Goal: Transaction & Acquisition: Purchase product/service

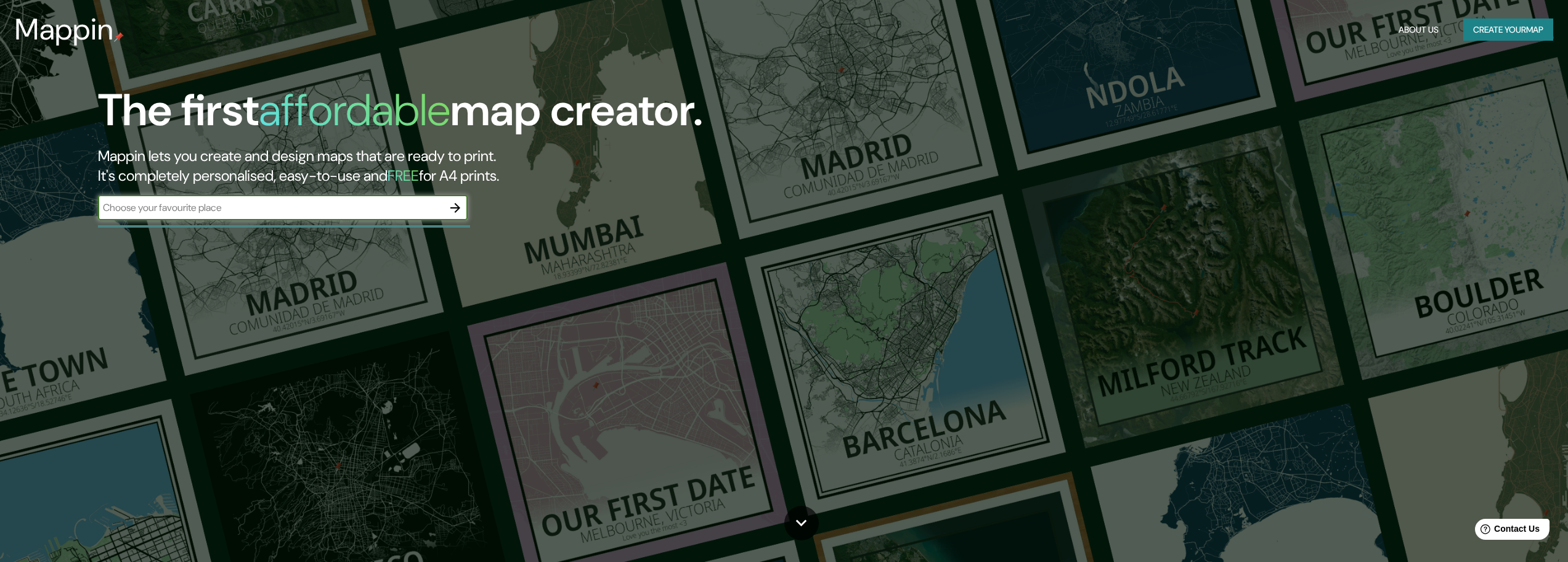
click at [424, 206] on input "text" at bounding box center [270, 207] width 345 height 14
type input "tittisee"
click at [459, 207] on icon "button" at bounding box center [455, 208] width 10 height 10
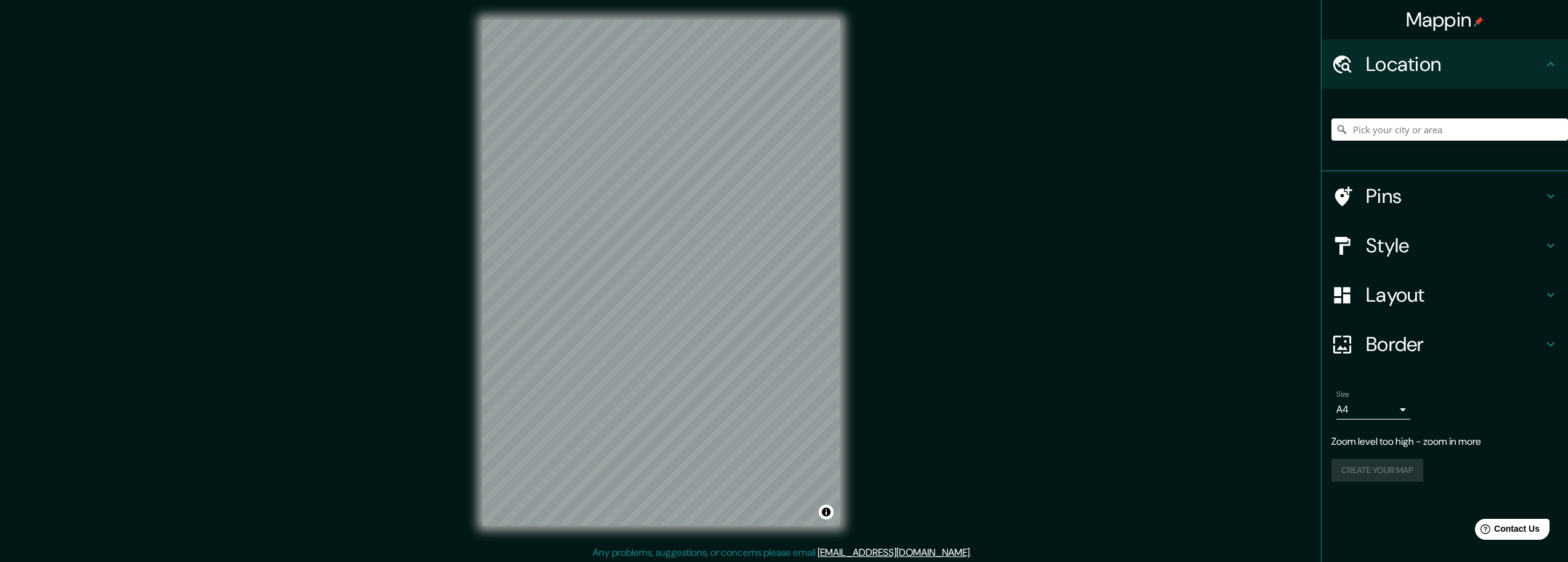
click at [1389, 129] on input "Pick your city or area" at bounding box center [1449, 129] width 236 height 22
drag, startPoint x: 1510, startPoint y: 129, endPoint x: 1332, endPoint y: 129, distance: 178.0
click at [1332, 129] on input "[GEOGRAPHIC_DATA], [GEOGRAPHIC_DATA], [GEOGRAPHIC_DATA]" at bounding box center [1449, 129] width 236 height 22
type input "n"
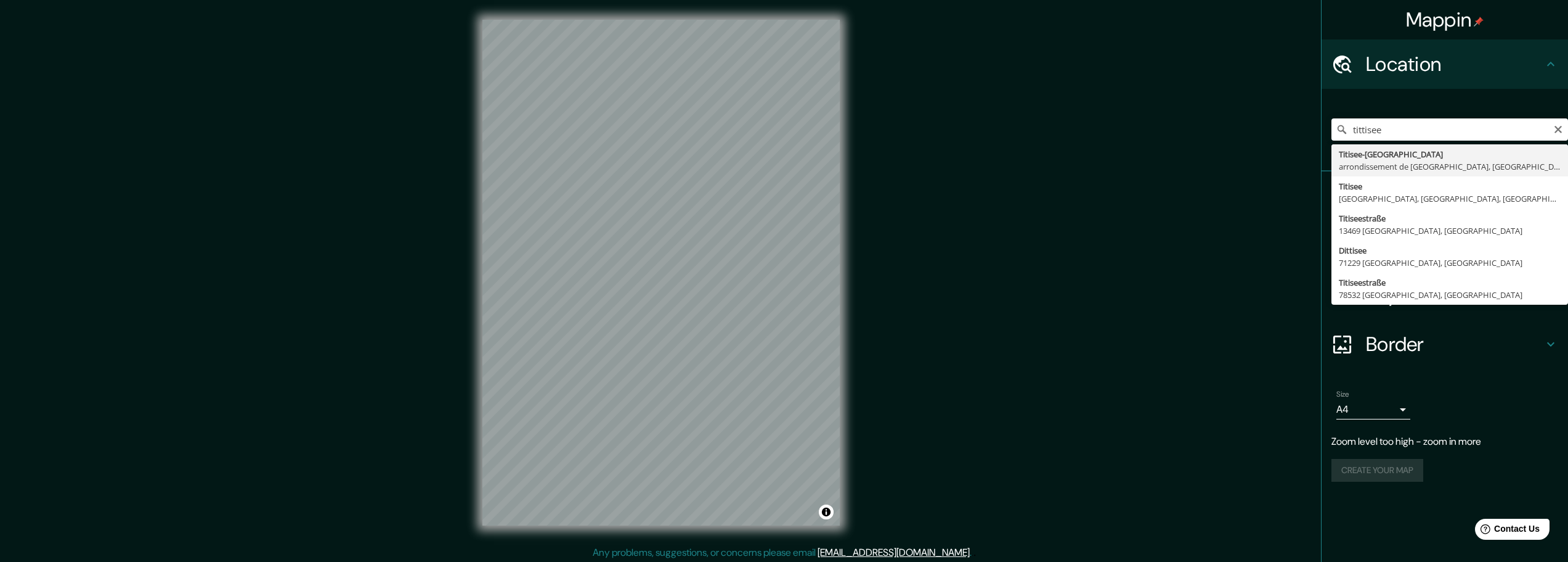
type input "[GEOGRAPHIC_DATA], arrondissement de [GEOGRAPHIC_DATA], [GEOGRAPHIC_DATA], [GEO…"
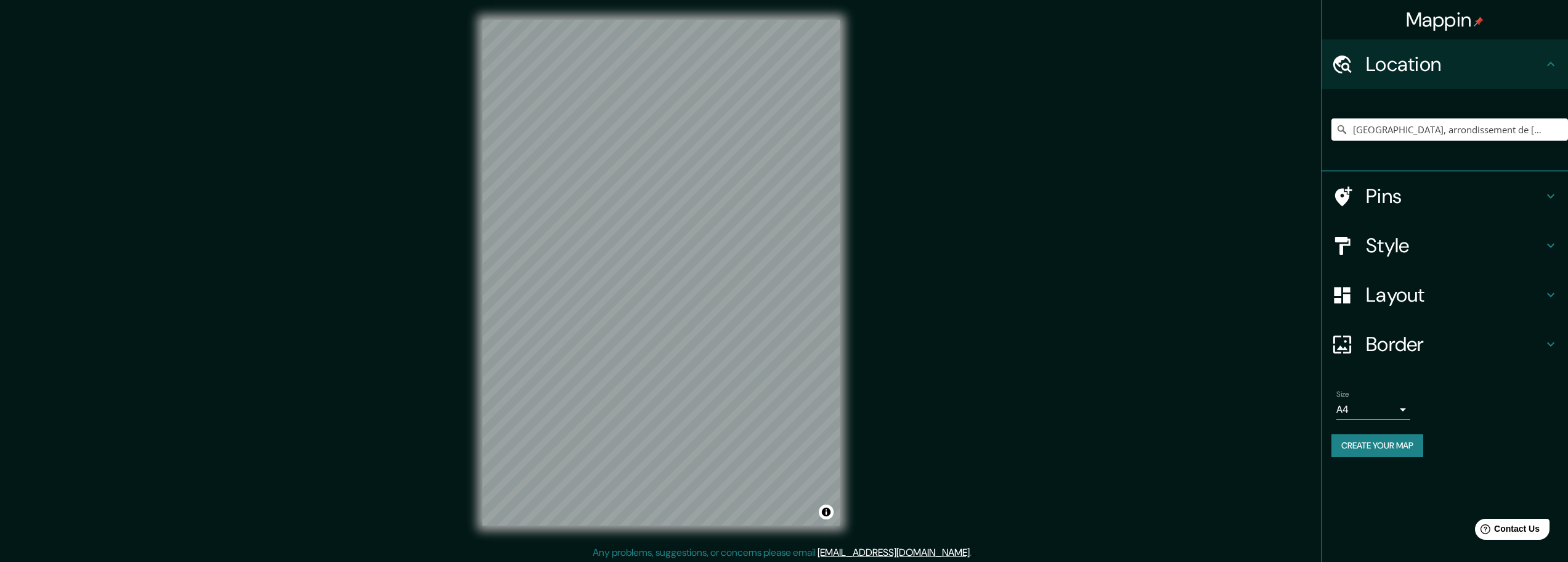
click at [1406, 201] on h4 "Pins" at bounding box center [1454, 196] width 177 height 25
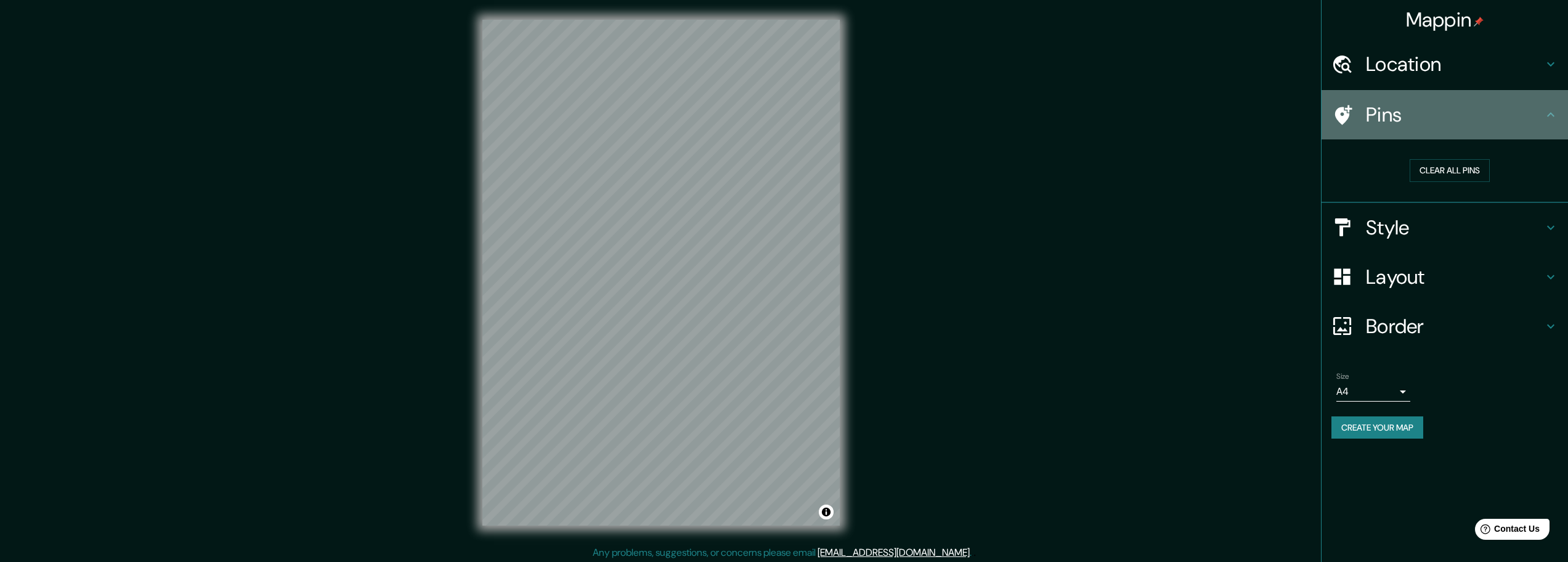
click at [1345, 107] on icon at bounding box center [1342, 115] width 22 height 22
click at [1548, 114] on icon at bounding box center [1550, 115] width 15 height 15
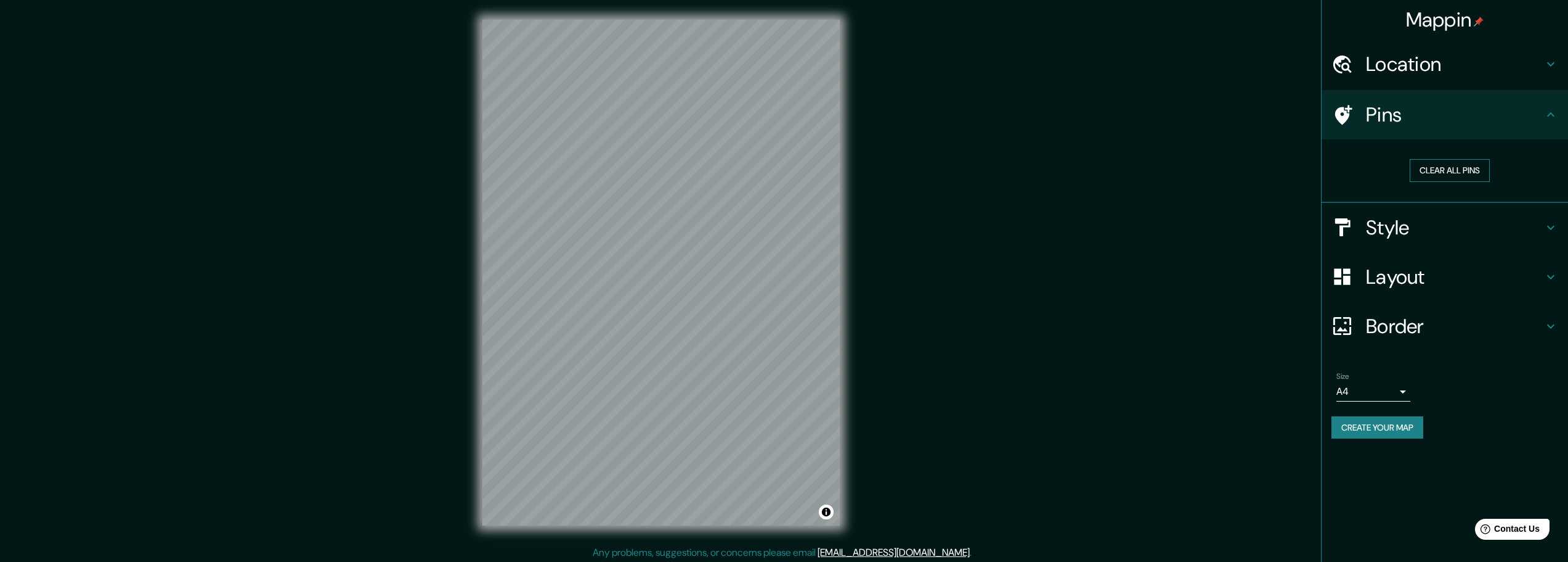
click at [1444, 169] on button "Clear all pins" at bounding box center [1450, 170] width 80 height 23
click at [1389, 113] on h4 "Pins" at bounding box center [1454, 115] width 177 height 25
click at [1335, 109] on icon at bounding box center [1342, 115] width 22 height 22
click at [1455, 163] on button "Clear all pins" at bounding box center [1450, 170] width 80 height 23
click at [1437, 234] on h4 "Style" at bounding box center [1454, 228] width 177 height 25
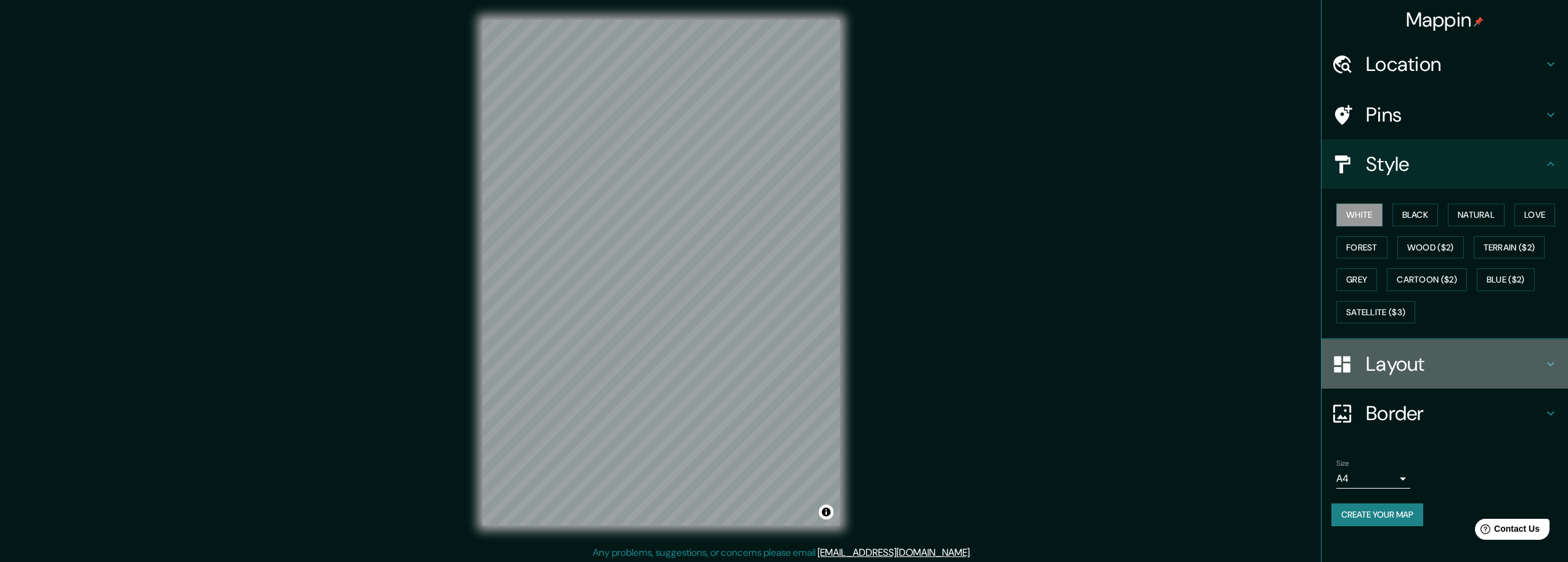
click at [1443, 358] on h4 "Layout" at bounding box center [1454, 363] width 177 height 25
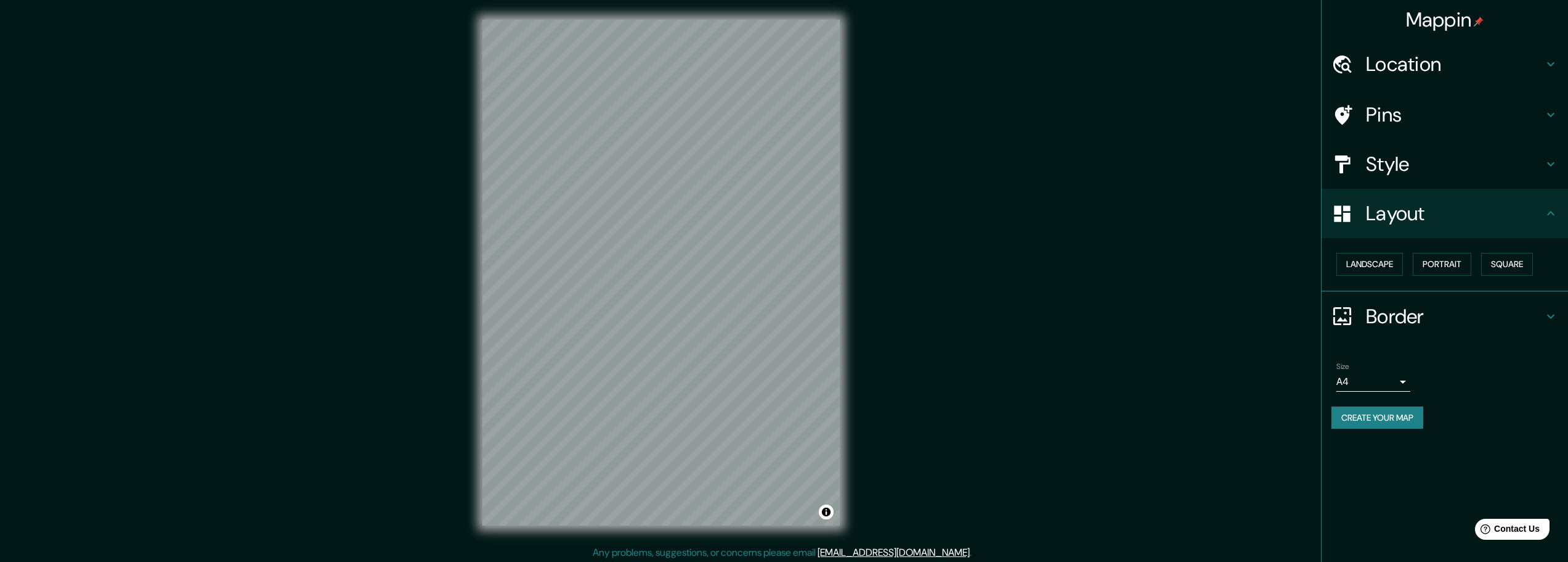
click at [1443, 220] on h4 "Layout" at bounding box center [1454, 213] width 177 height 25
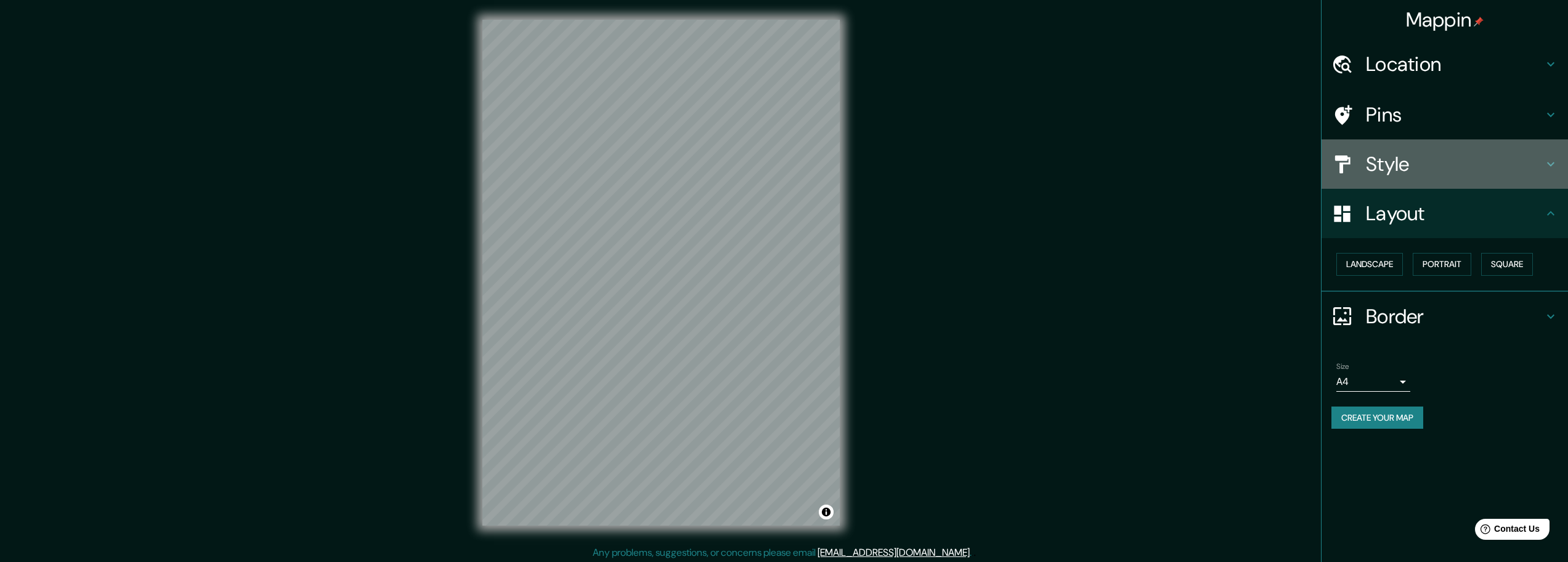
click at [1453, 163] on h4 "Style" at bounding box center [1454, 164] width 177 height 25
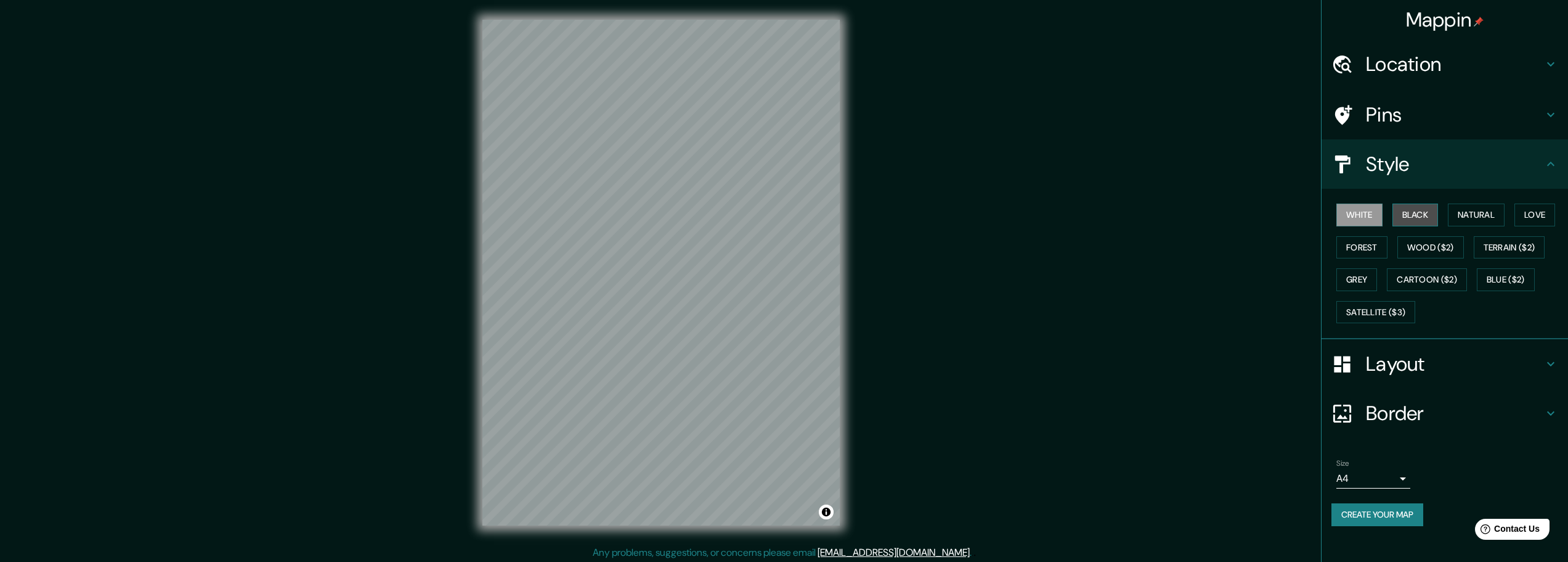
click at [1424, 210] on button "Black" at bounding box center [1415, 215] width 46 height 23
click at [1467, 214] on button "Natural" at bounding box center [1476, 215] width 57 height 23
click at [1435, 251] on button "Wood ($2)" at bounding box center [1430, 247] width 66 height 23
click at [1500, 250] on button "Terrain ($2)" at bounding box center [1509, 247] width 71 height 23
click at [1357, 308] on button "Satellite ($3)" at bounding box center [1375, 312] width 79 height 23
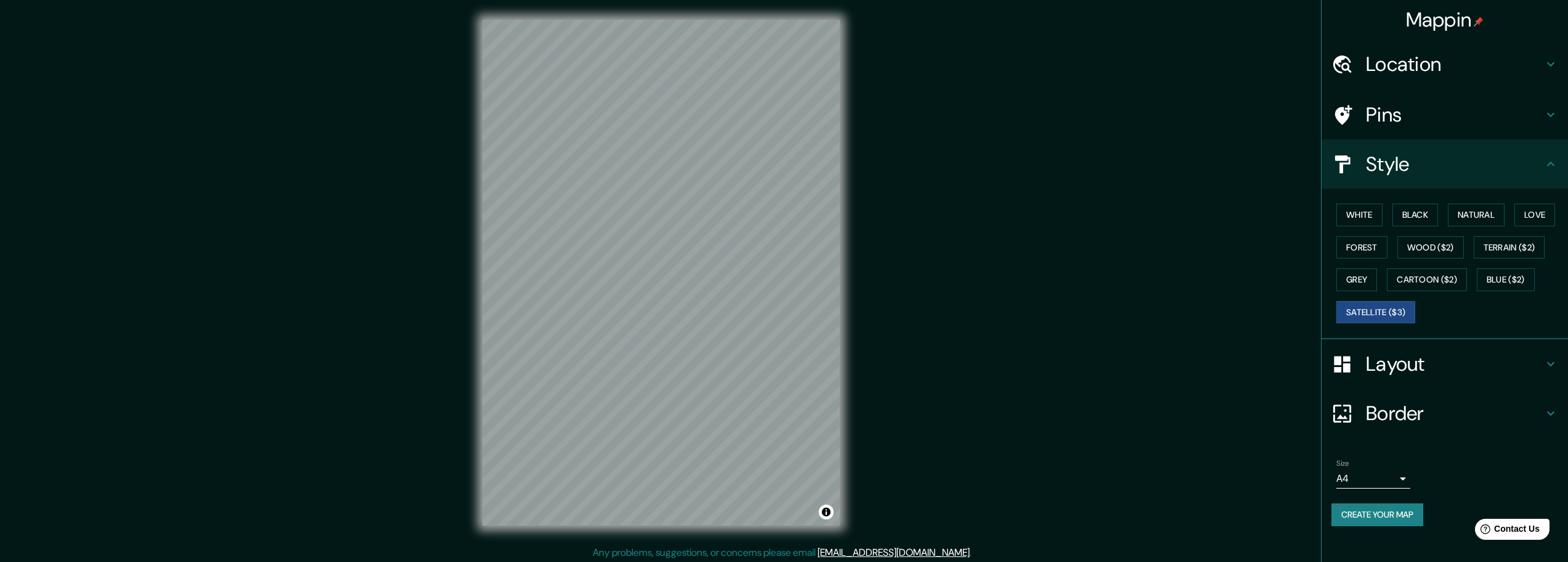
click at [1402, 367] on h4 "Layout" at bounding box center [1454, 363] width 177 height 25
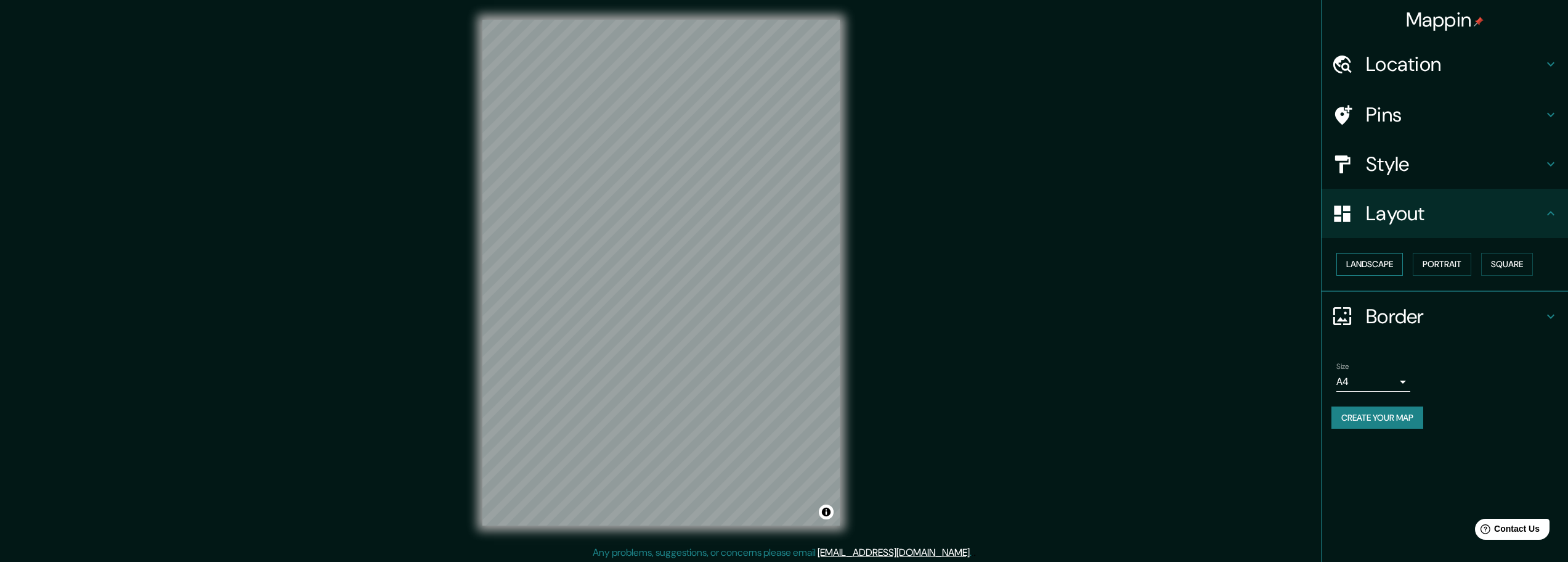
click at [1381, 267] on button "Landscape" at bounding box center [1369, 263] width 66 height 23
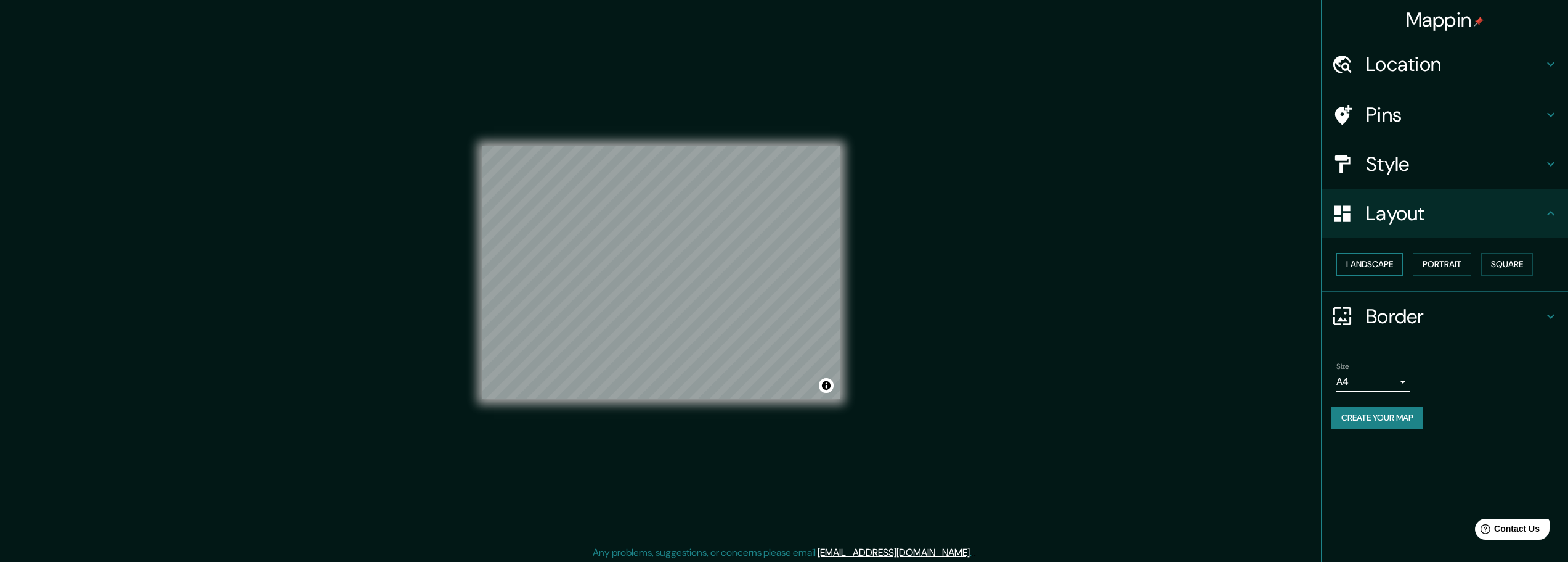
click at [1381, 267] on button "Landscape" at bounding box center [1369, 263] width 66 height 23
click at [1417, 266] on button "Portrait" at bounding box center [1442, 263] width 58 height 23
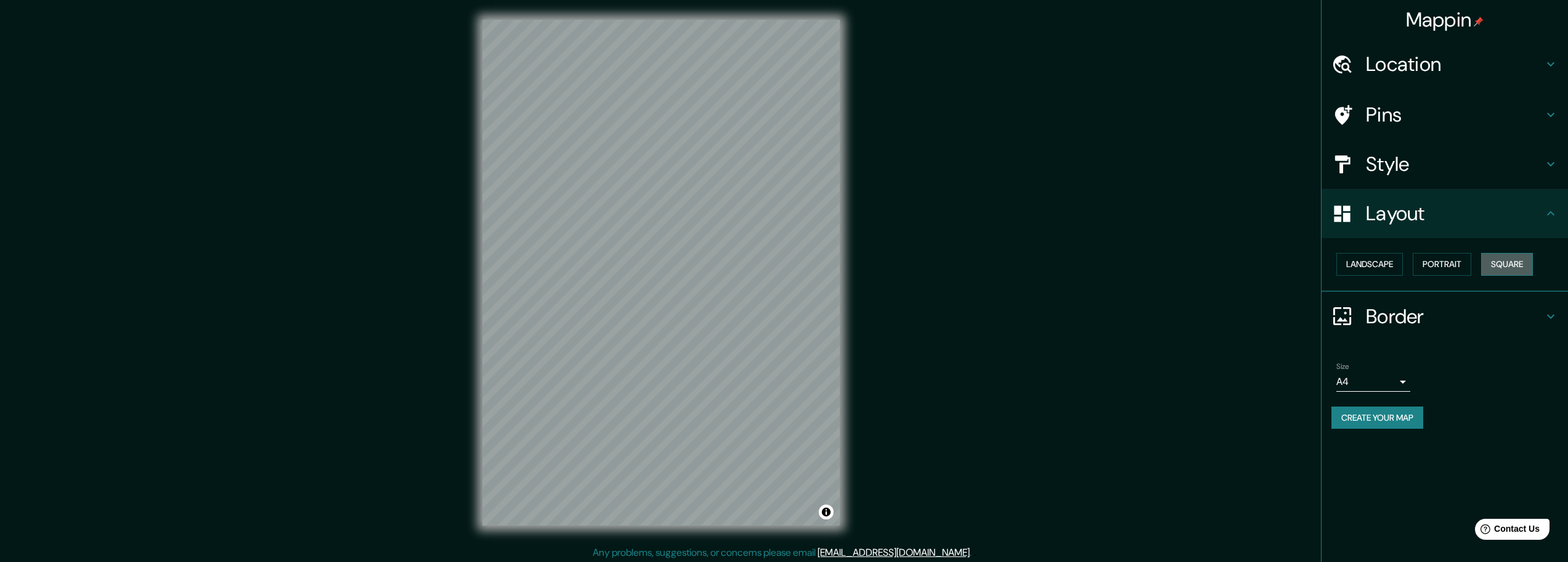
click at [1528, 261] on button "Square" at bounding box center [1507, 263] width 52 height 23
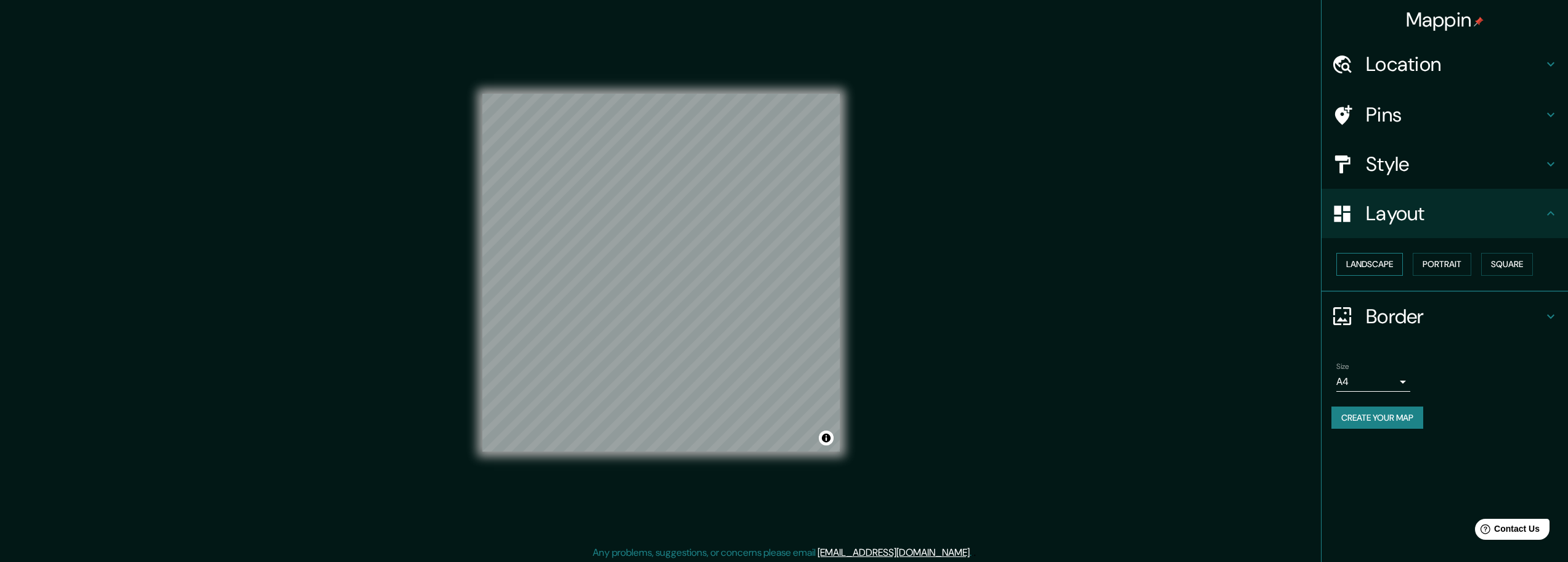
click at [1382, 266] on button "Landscape" at bounding box center [1369, 263] width 66 height 23
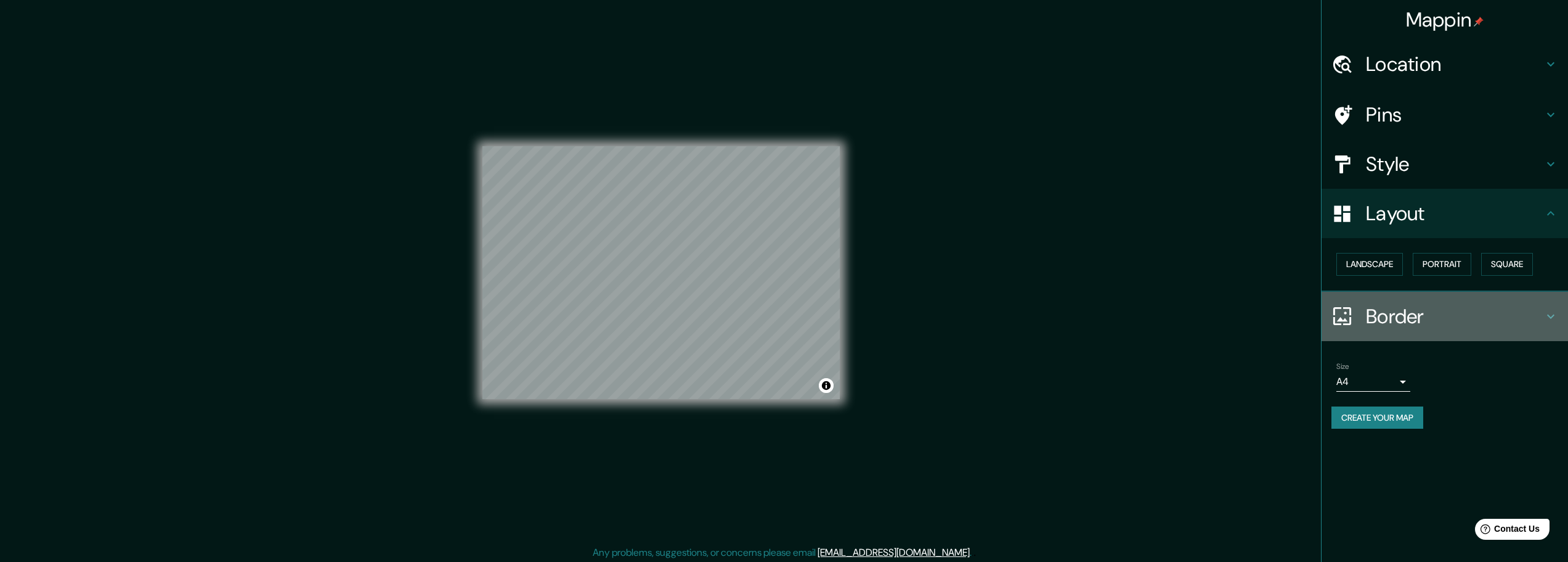
click at [1410, 307] on h4 "Border" at bounding box center [1454, 316] width 177 height 25
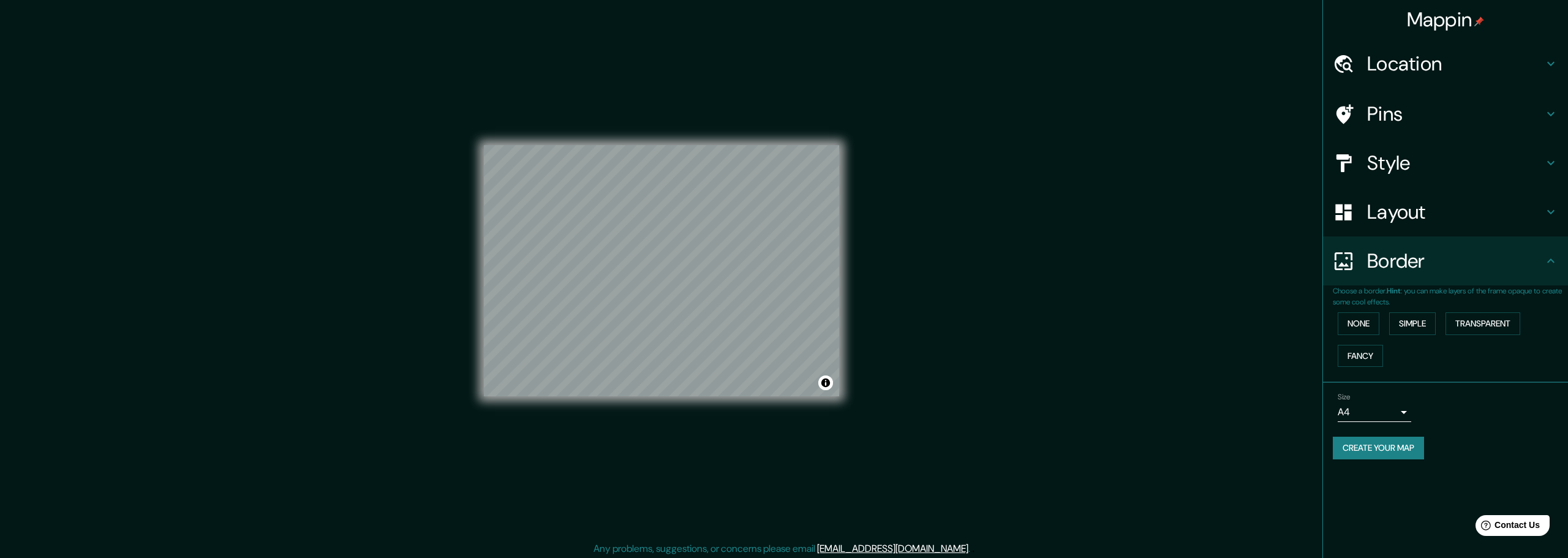
click at [1387, 415] on body "Mappin Location [GEOGRAPHIC_DATA], arrondissement de [GEOGRAPHIC_DATA], [GEOGRA…" at bounding box center [784, 279] width 1568 height 558
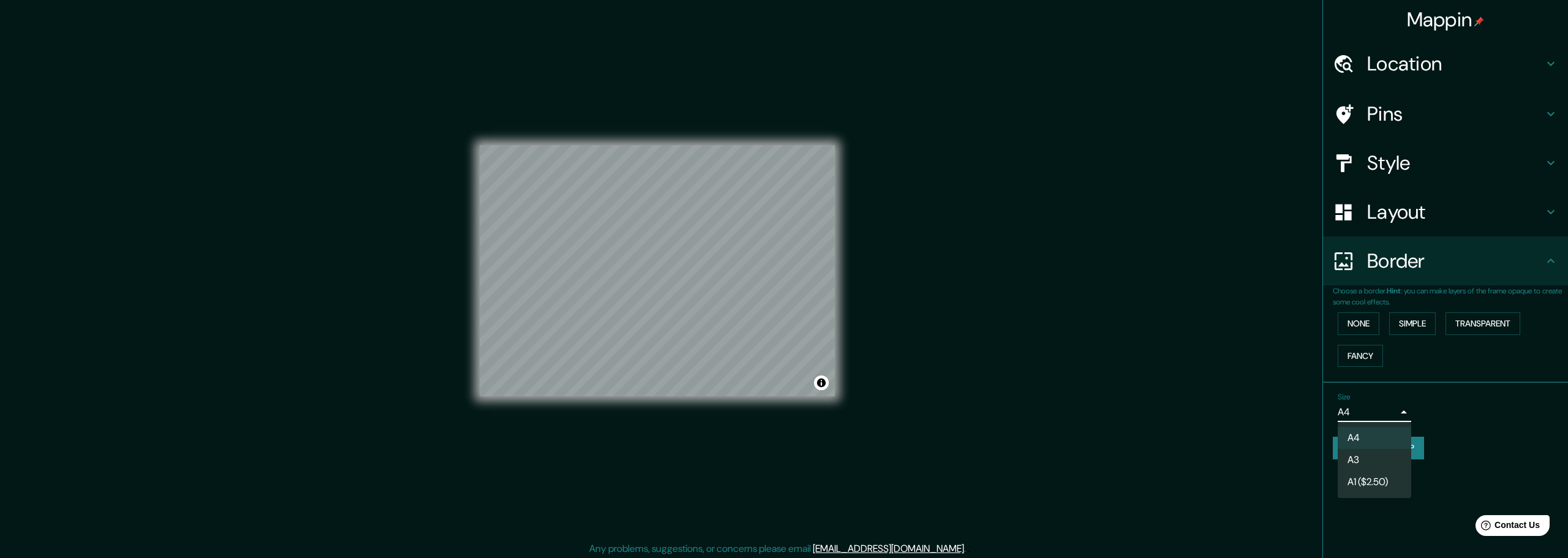
click at [1379, 454] on li "A3" at bounding box center [1374, 459] width 73 height 22
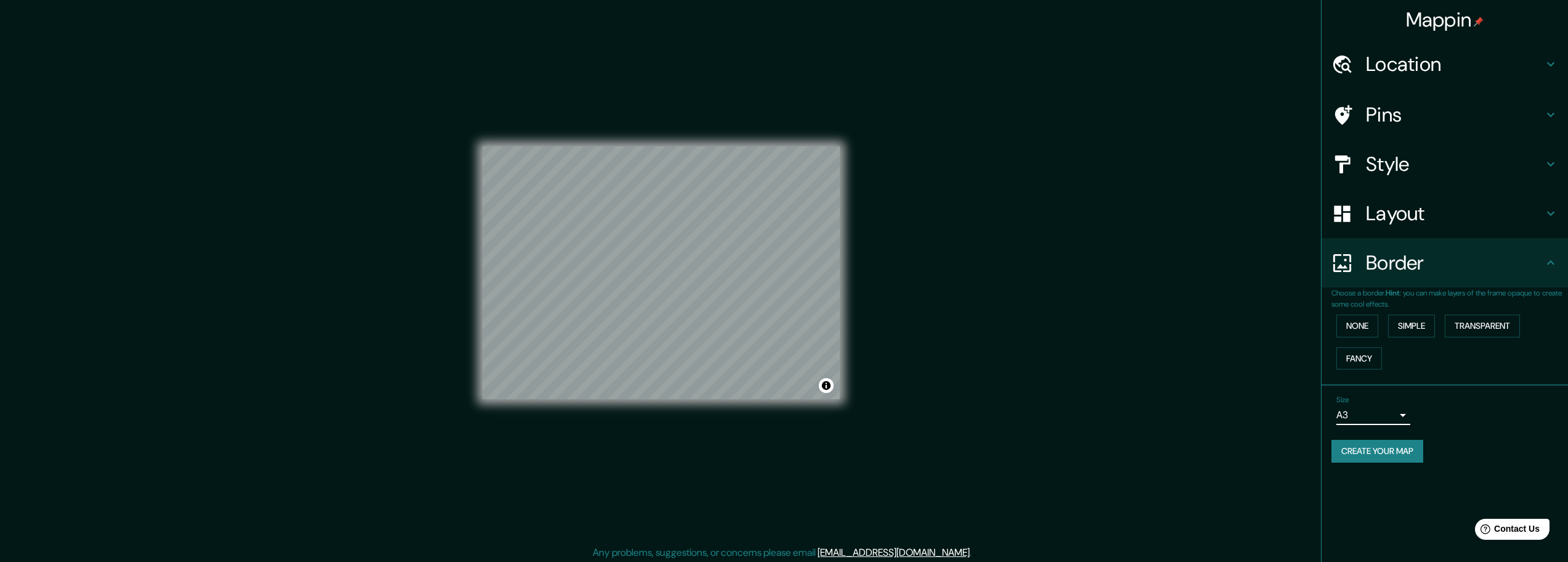
click at [1384, 409] on body "Mappin Location [GEOGRAPHIC_DATA], arrondissement de [GEOGRAPHIC_DATA], [GEOGRA…" at bounding box center [784, 281] width 1568 height 562
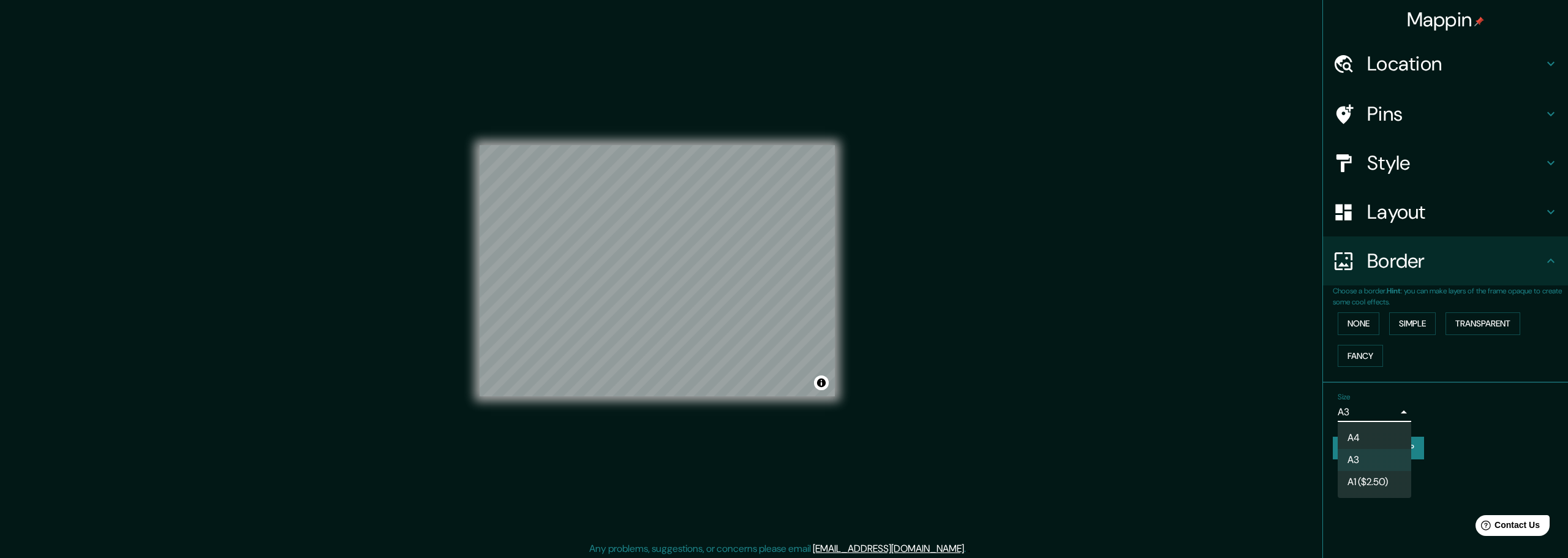
click at [1394, 482] on li "A1 ($2.50)" at bounding box center [1374, 482] width 73 height 22
click at [1382, 411] on body "Mappin Location [GEOGRAPHIC_DATA], arrondissement de [GEOGRAPHIC_DATA], [GEOGRA…" at bounding box center [784, 279] width 1568 height 558
click at [1374, 458] on li "A3" at bounding box center [1374, 459] width 73 height 22
type input "a4"
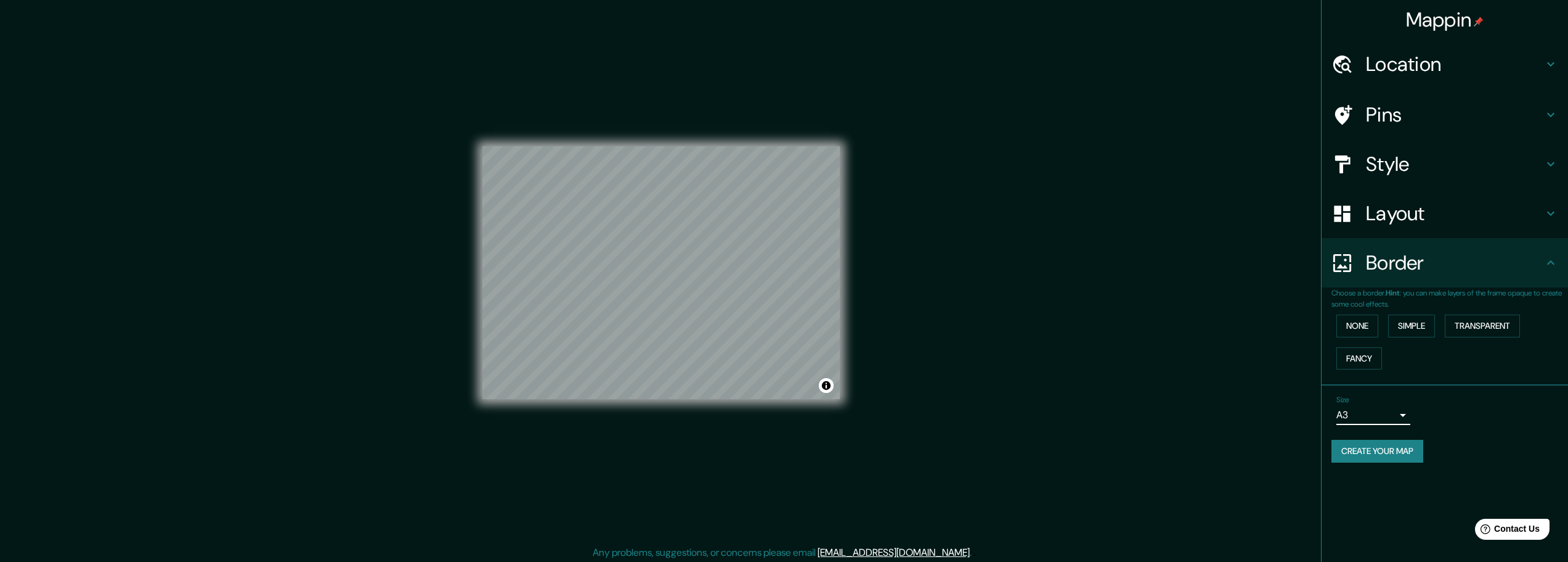
click at [1436, 218] on h4 "Layout" at bounding box center [1454, 213] width 177 height 25
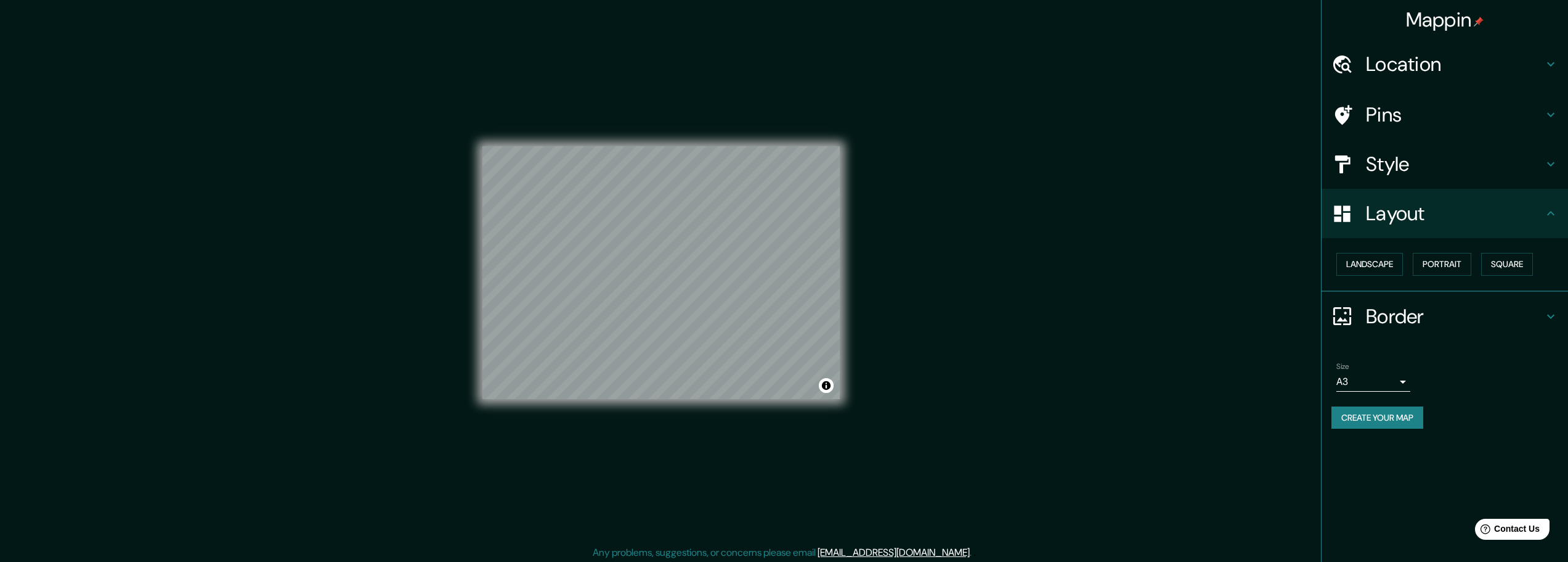
click at [1442, 172] on h4 "Style" at bounding box center [1454, 164] width 177 height 25
